Goal: Transaction & Acquisition: Purchase product/service

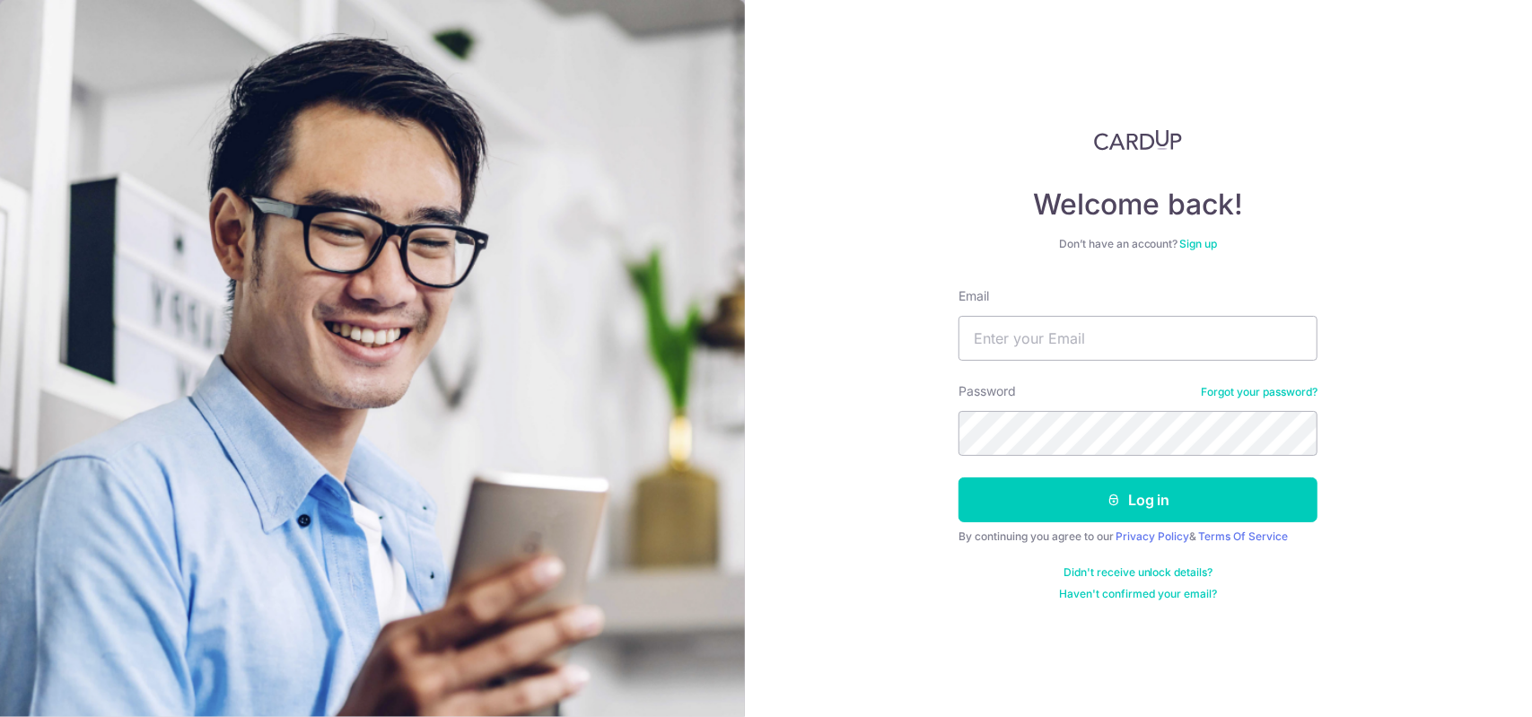
type input "[PERSON_NAME][EMAIL_ADDRESS][DOMAIN_NAME]"
click at [958, 477] on button "Log in" at bounding box center [1137, 499] width 359 height 45
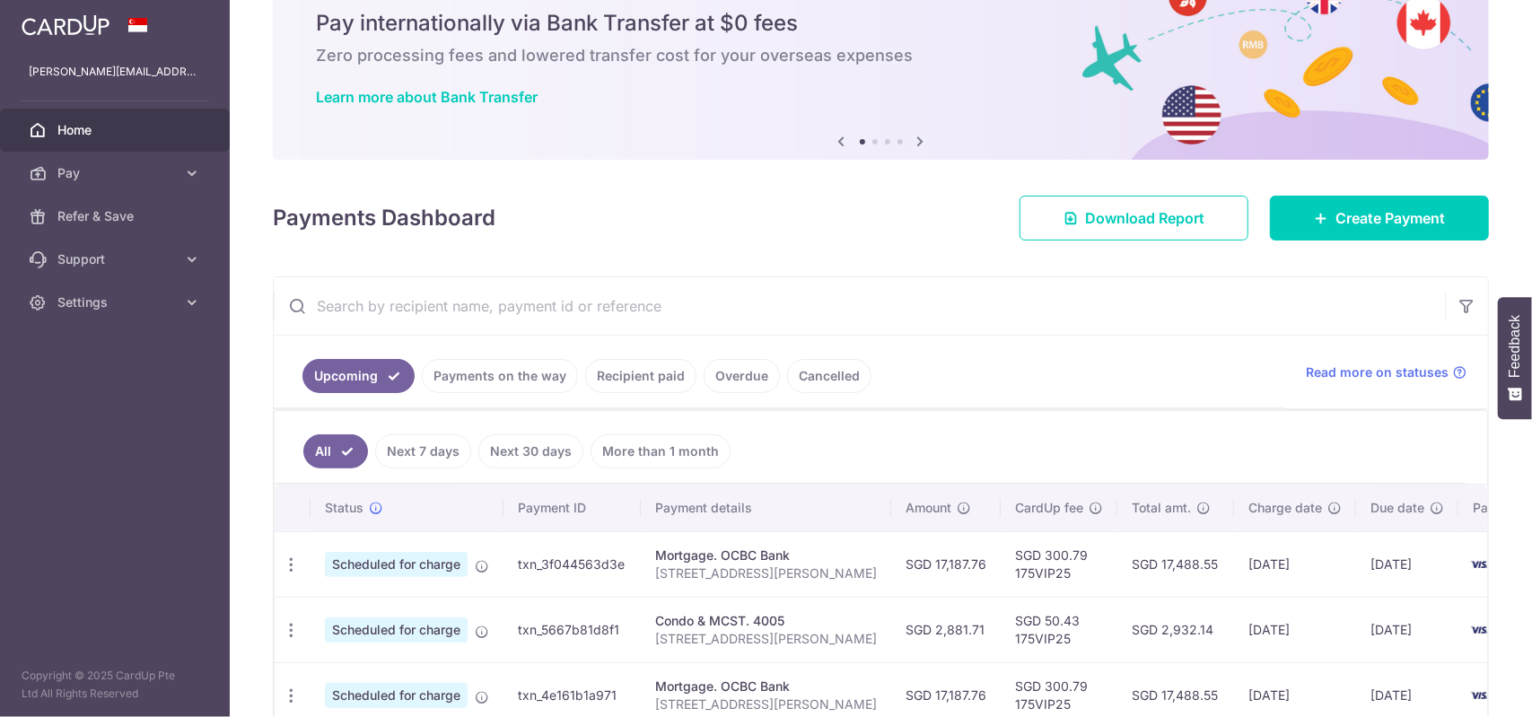
scroll to position [359, 0]
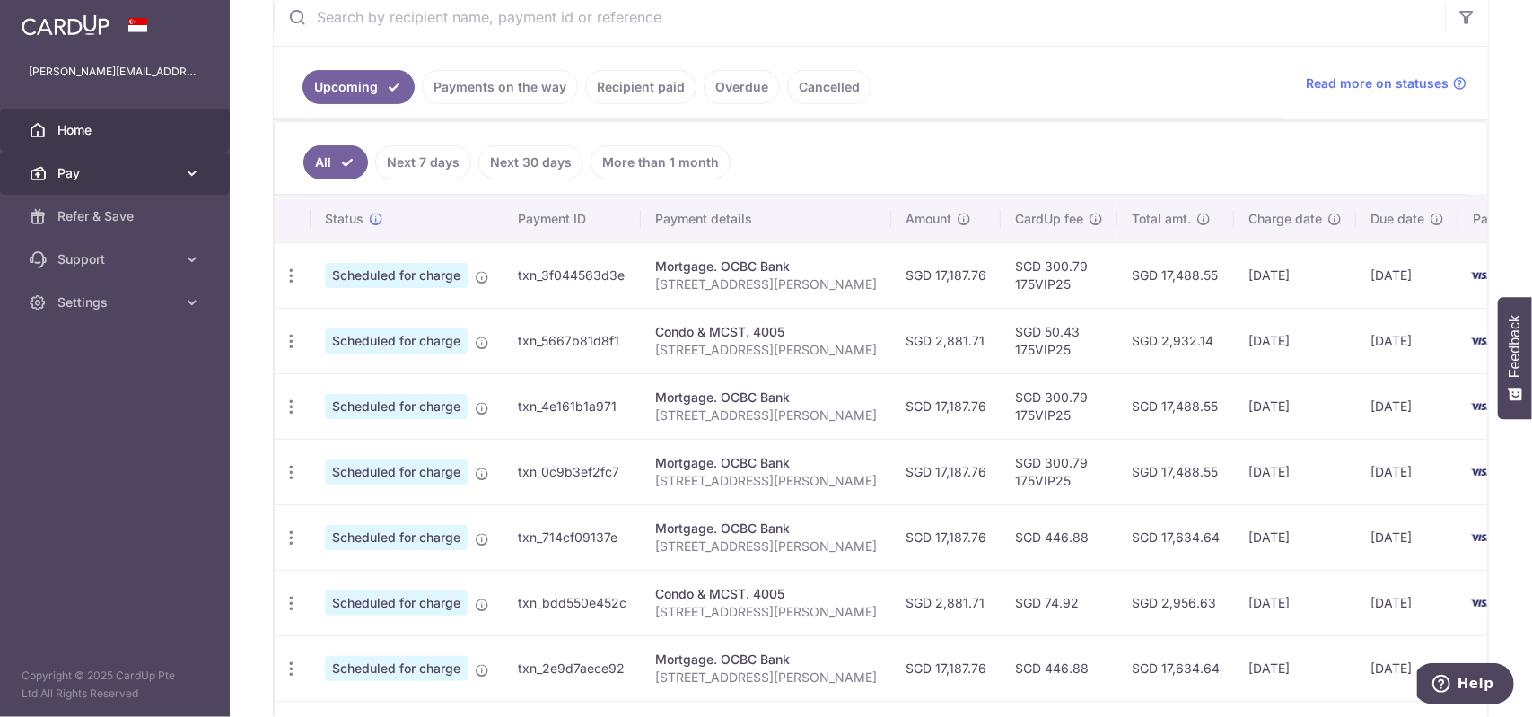
click at [105, 165] on span "Pay" at bounding box center [116, 173] width 118 height 18
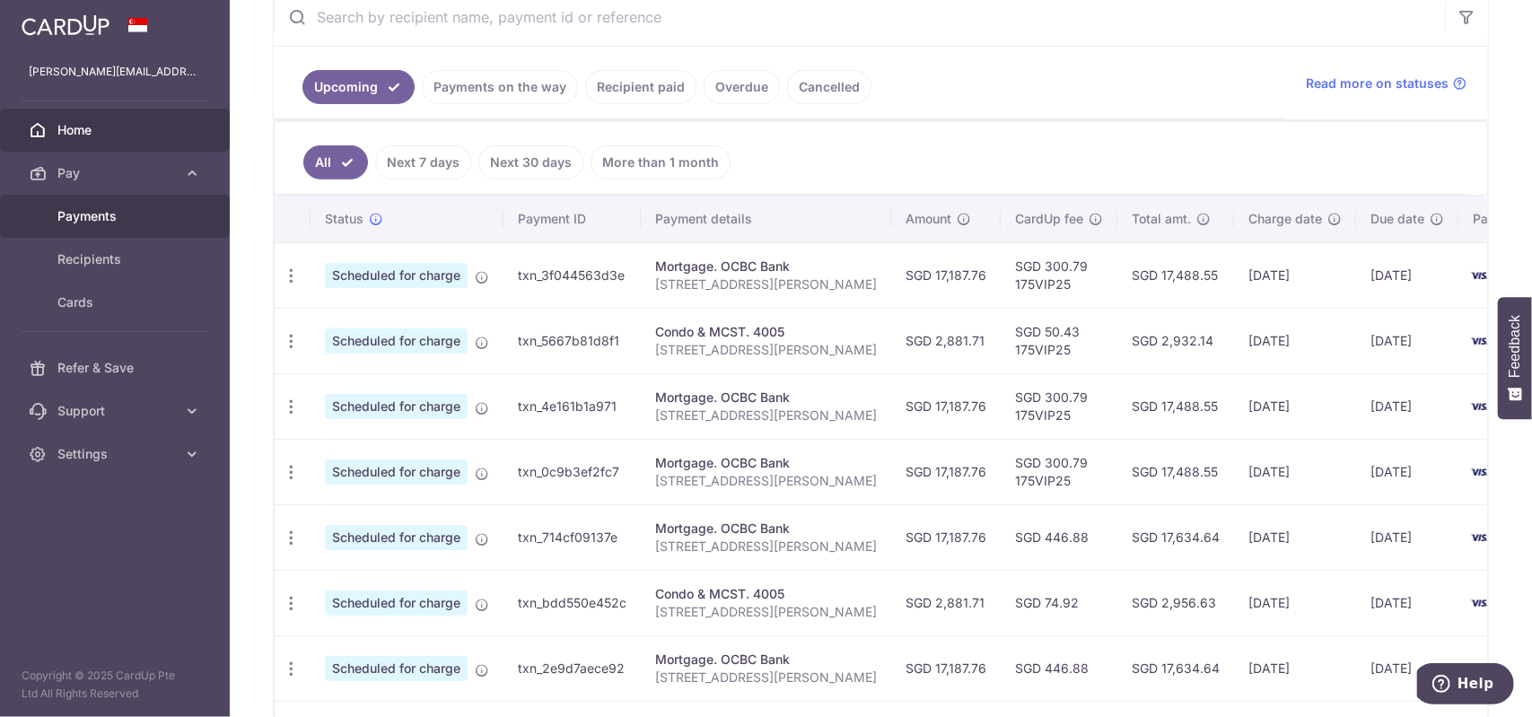
click at [129, 222] on span "Payments" at bounding box center [116, 216] width 118 height 18
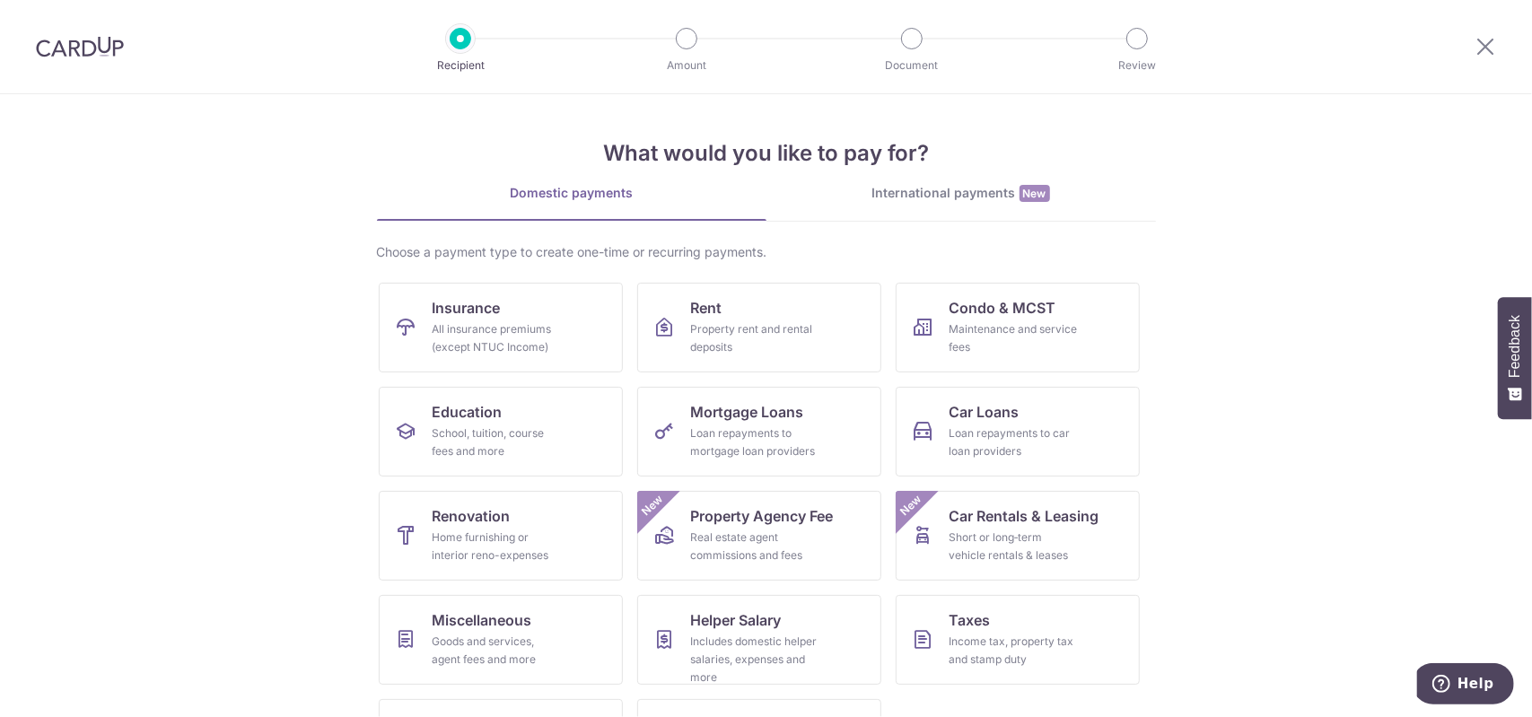
click at [955, 188] on div "International payments New" at bounding box center [960, 193] width 389 height 19
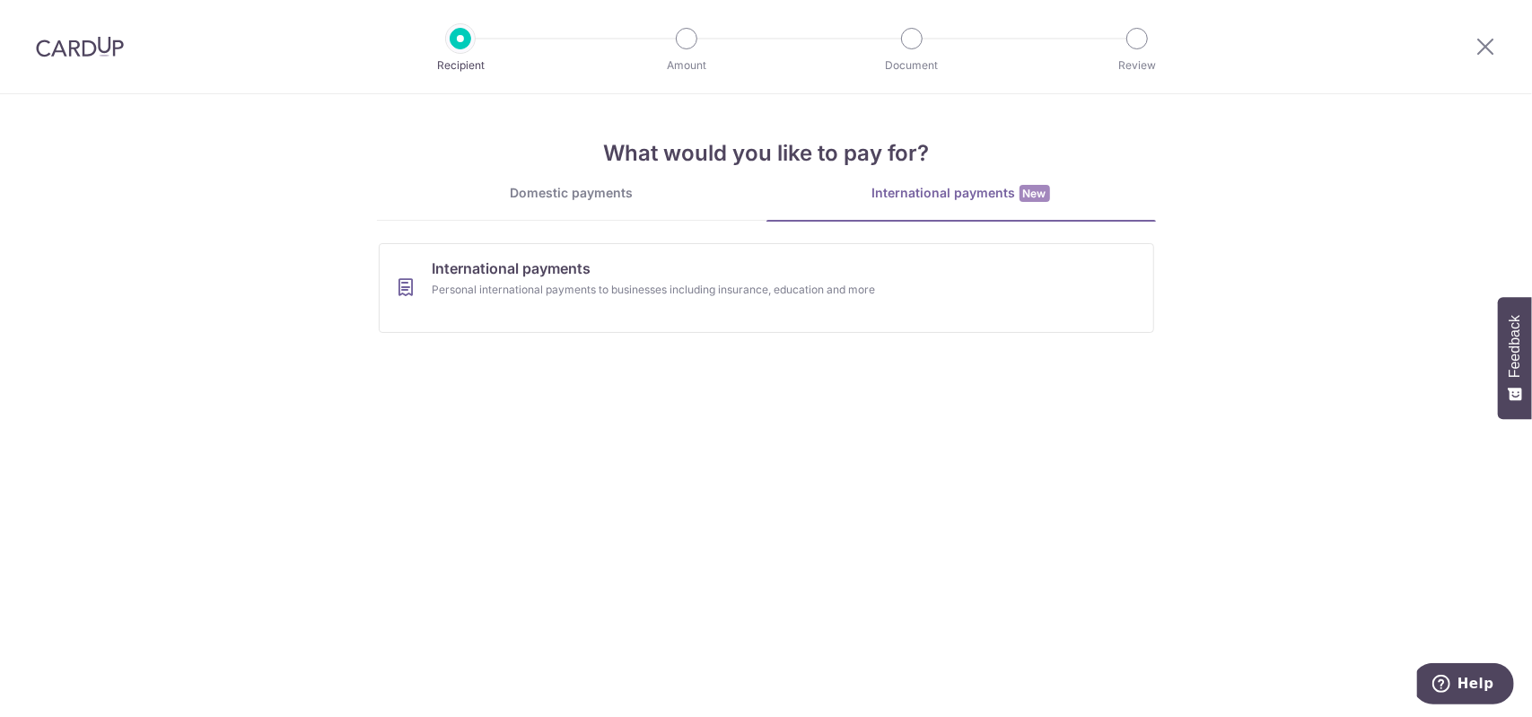
click at [589, 198] on div "Domestic payments" at bounding box center [571, 193] width 389 height 18
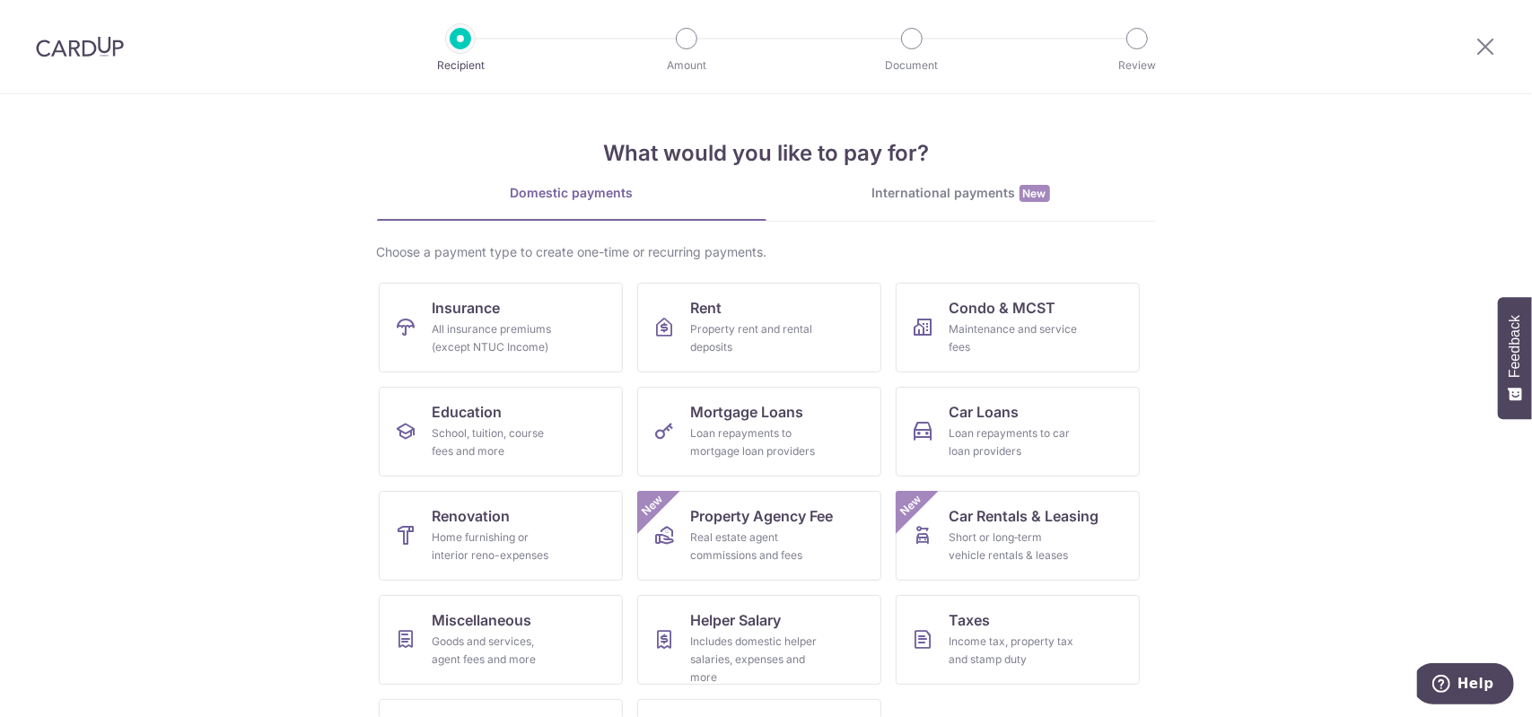
drag, startPoint x: 1513, startPoint y: 0, endPoint x: 1287, endPoint y: 278, distance: 358.5
click at [1287, 278] on section "What would you like to pay for? Domestic payments International payments New Ch…" at bounding box center [766, 405] width 1532 height 623
